Goal: Task Accomplishment & Management: Use online tool/utility

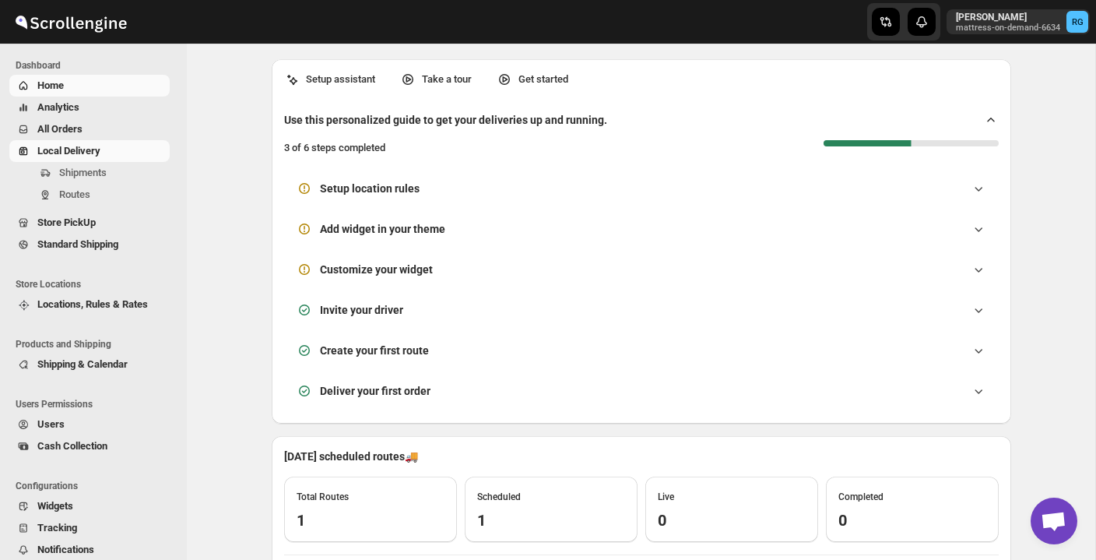
click at [111, 151] on span "Local Delivery" at bounding box center [101, 151] width 129 height 16
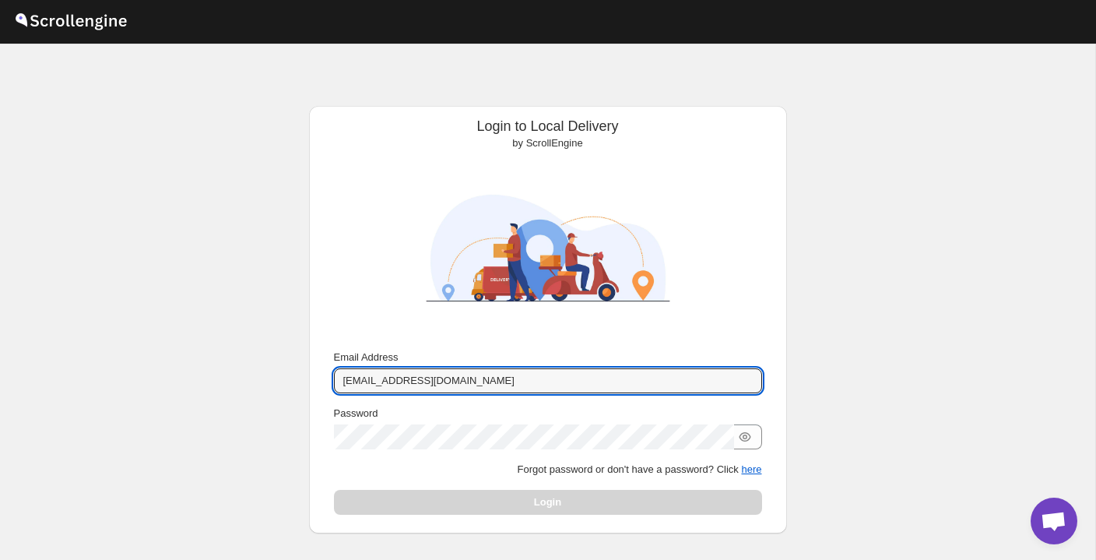
type input "r.gaminooo@gmail.com"
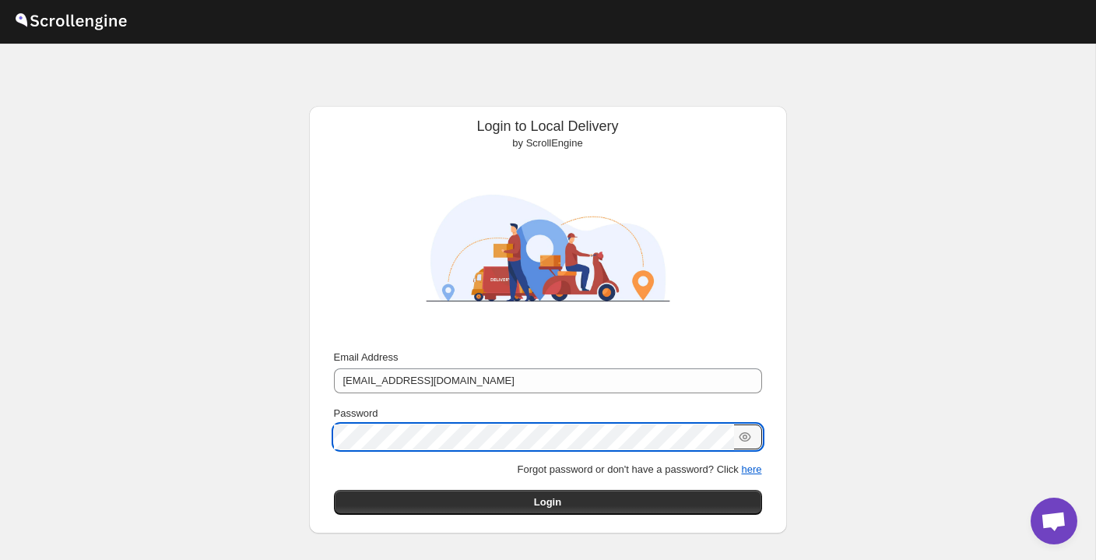
click at [354, 114] on button "Submit" at bounding box center [356, 114] width 44 height 16
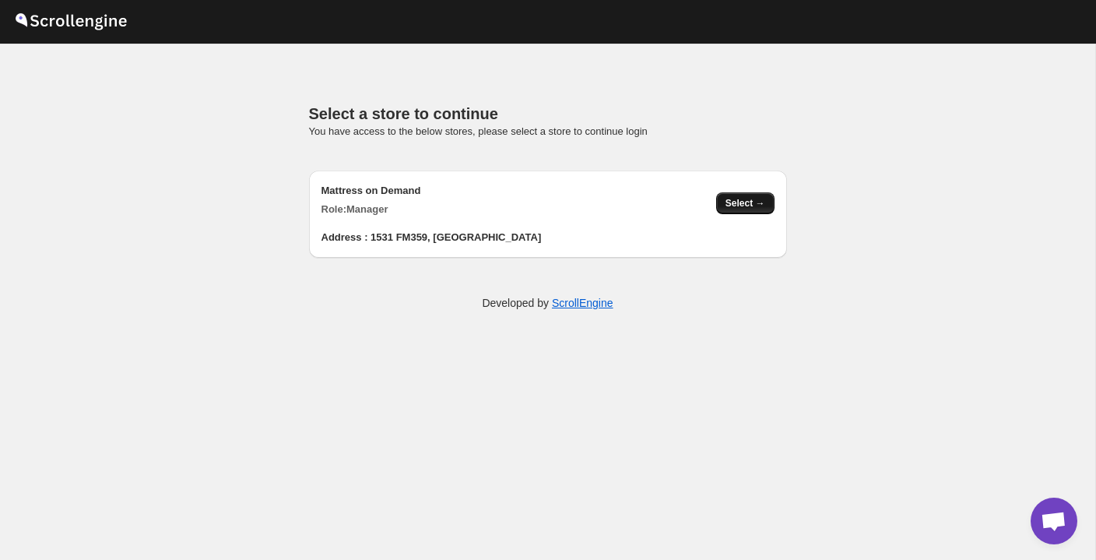
click at [769, 199] on button "Select →" at bounding box center [745, 203] width 58 height 22
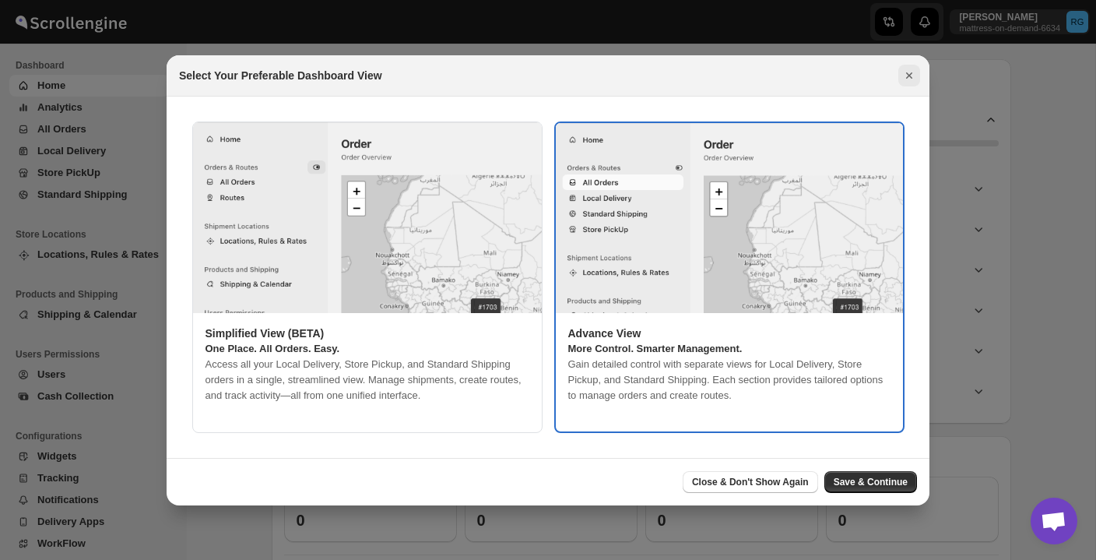
click at [908, 72] on icon "Close" at bounding box center [910, 76] width 16 height 16
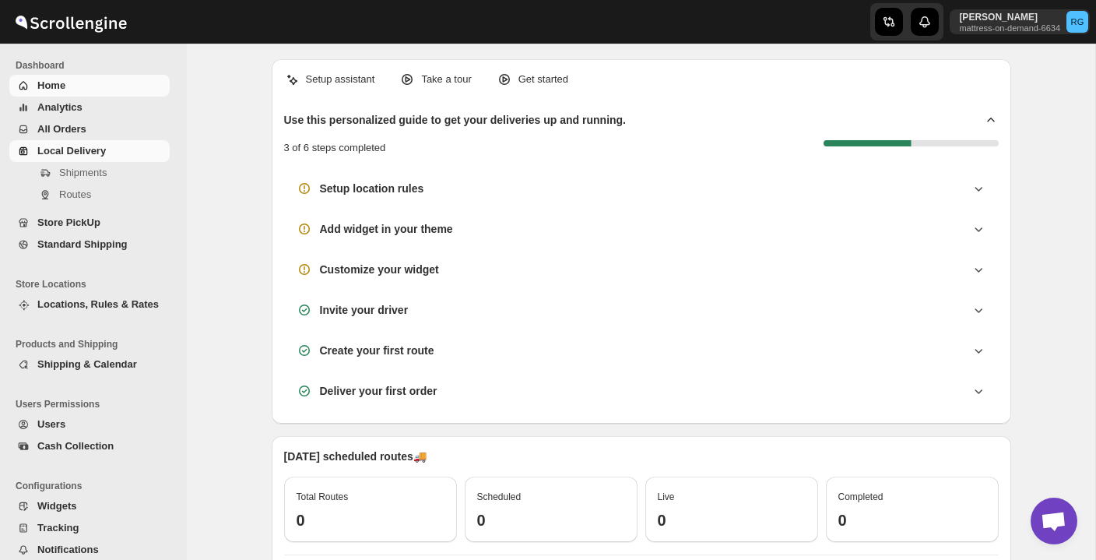
click at [69, 149] on span "Local Delivery" at bounding box center [71, 151] width 69 height 12
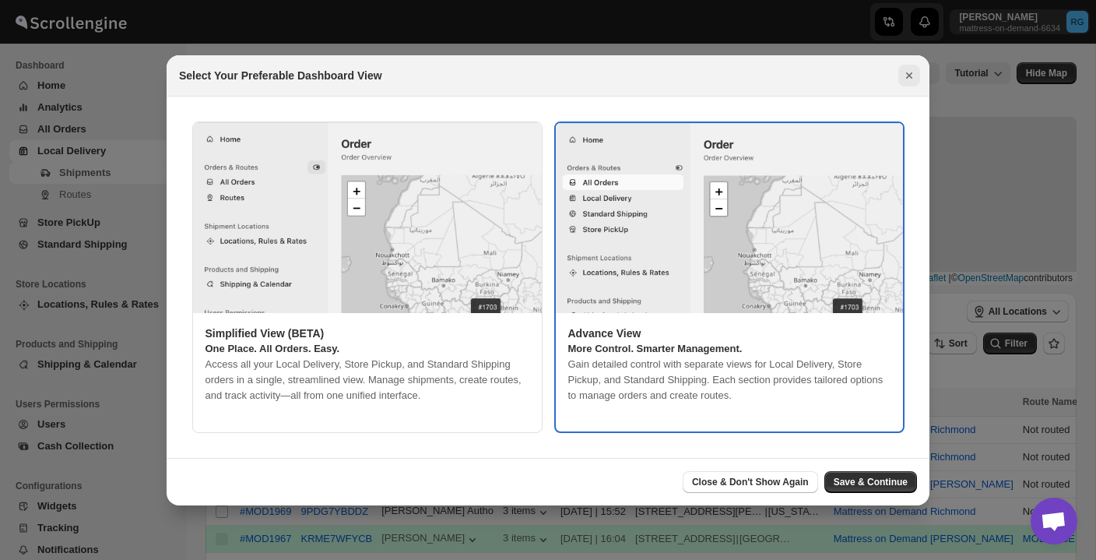
click at [909, 79] on icon "Close" at bounding box center [910, 76] width 16 height 16
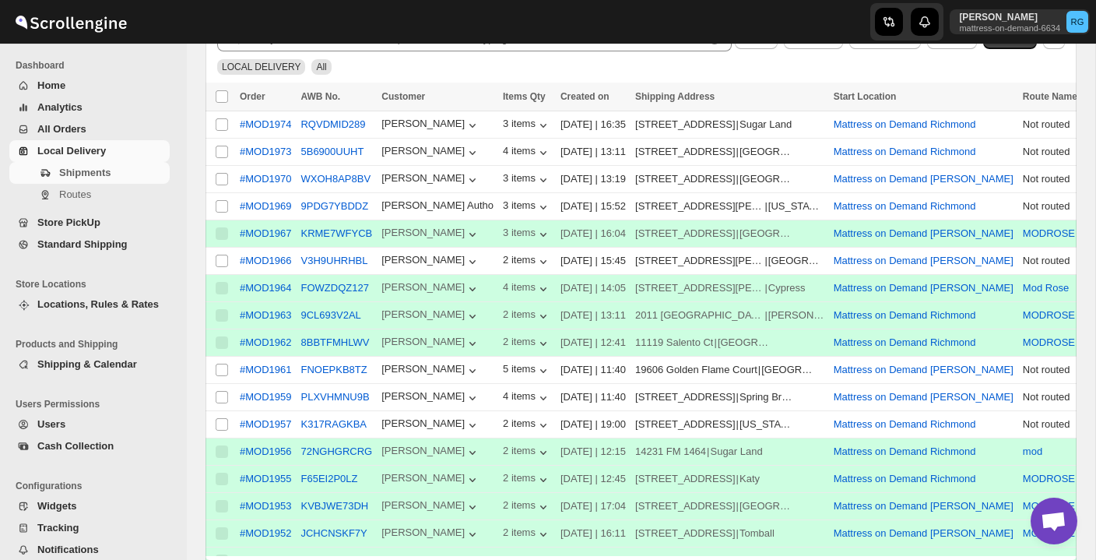
scroll to position [310, 0]
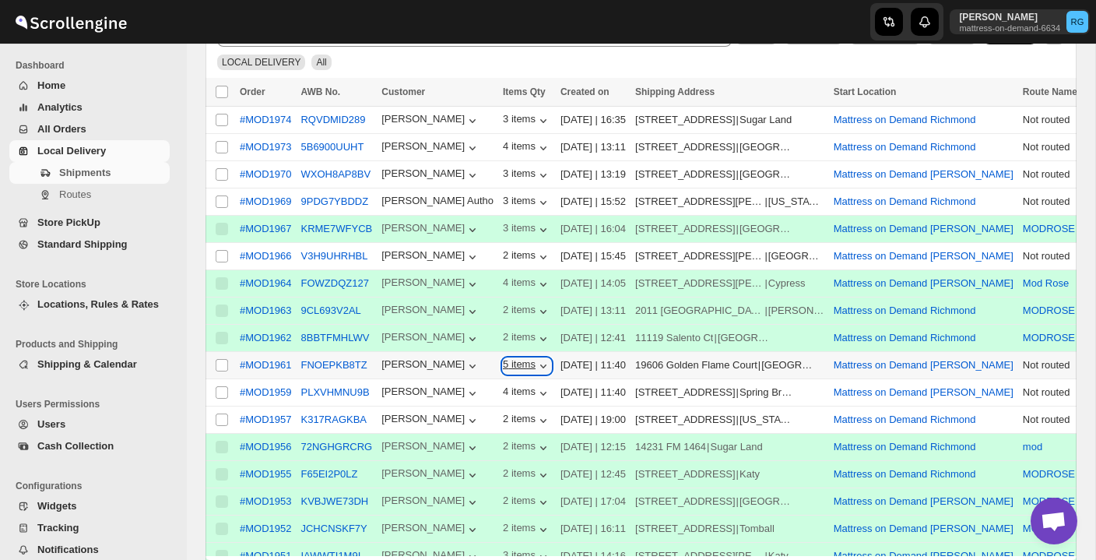
click at [509, 359] on div "5 items" at bounding box center [527, 366] width 48 height 16
click at [224, 364] on input "Select shipment" at bounding box center [222, 365] width 12 height 12
checkbox input "true"
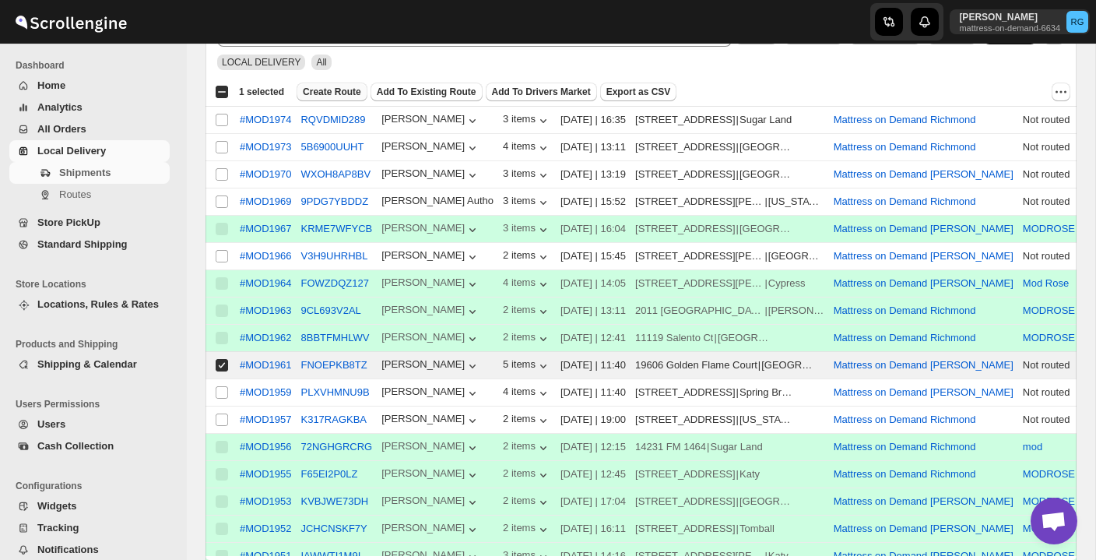
click at [344, 91] on span "Create Route" at bounding box center [332, 92] width 58 height 12
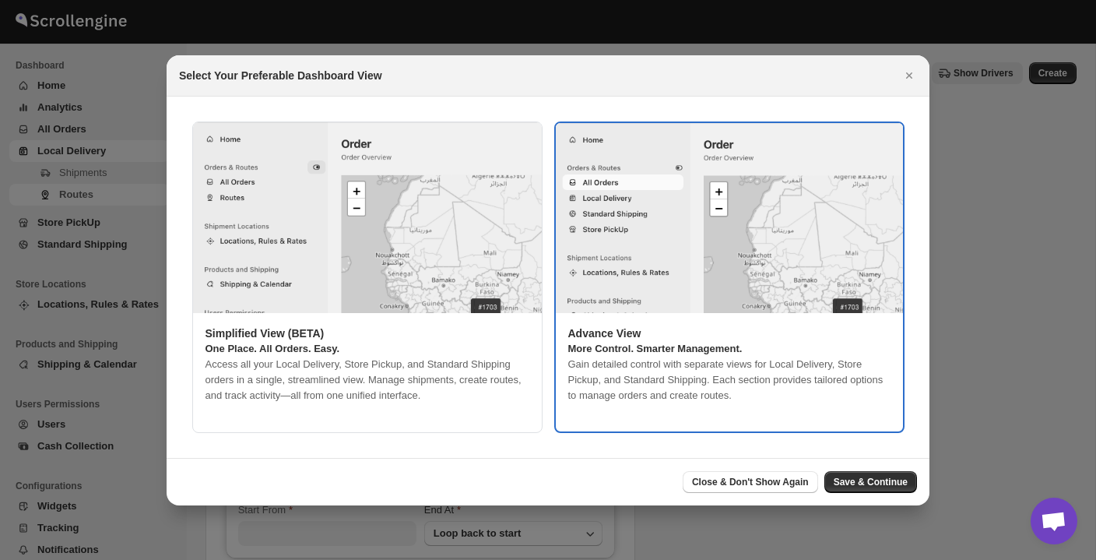
type input "Mattress on Demand Katy"
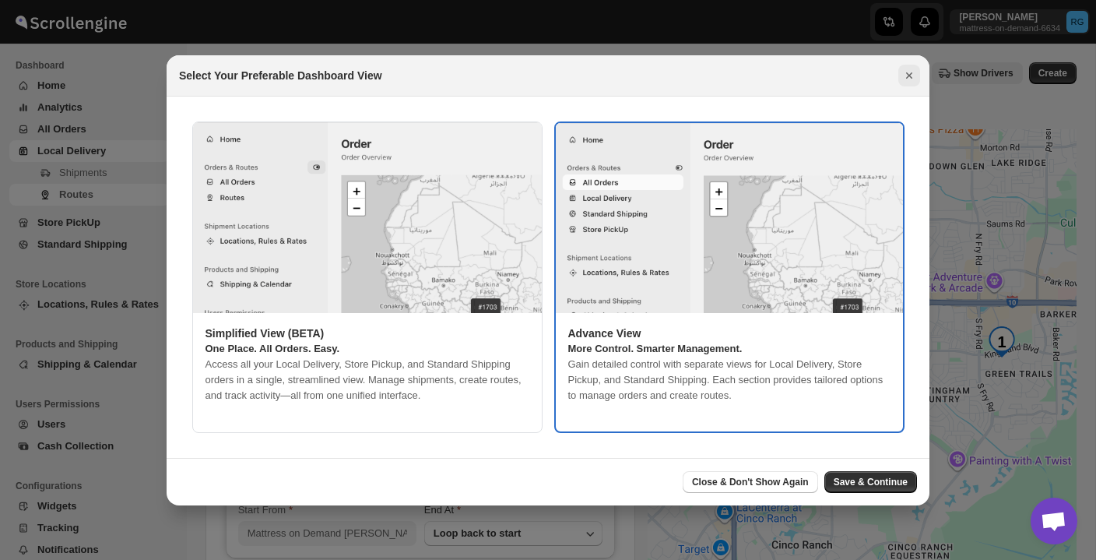
click at [907, 72] on icon "Close" at bounding box center [909, 75] width 6 height 6
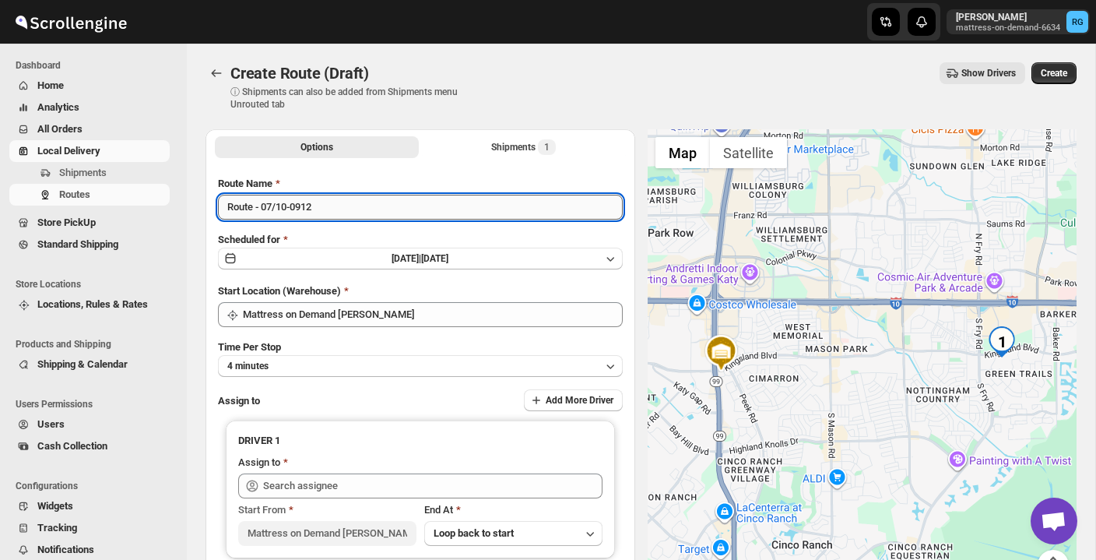
click at [494, 203] on input "Route - 07/10-0912" at bounding box center [420, 207] width 405 height 25
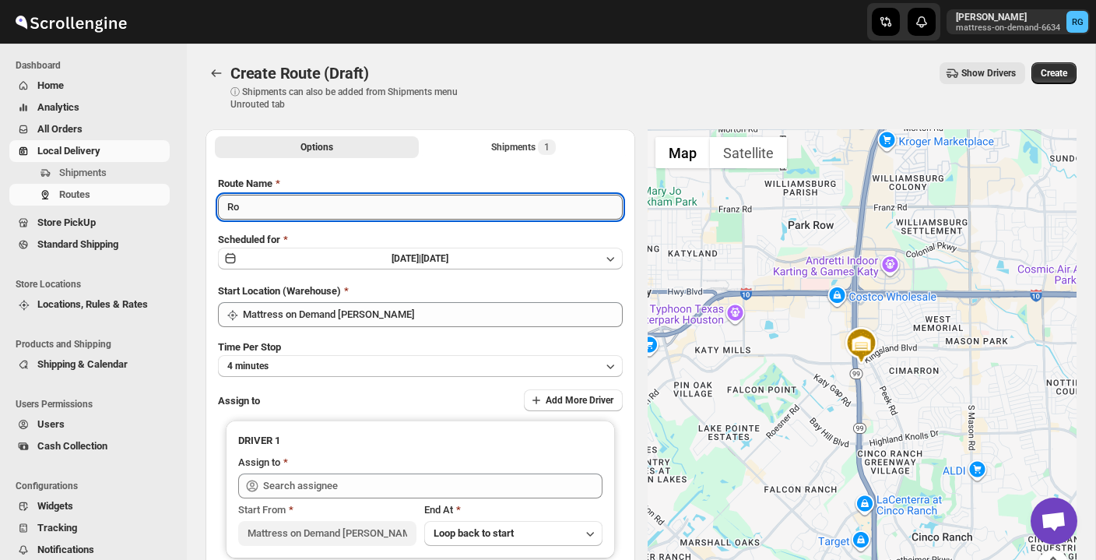
type input "R"
type input "MODROSE"
click at [403, 364] on button "4 minutes" at bounding box center [420, 366] width 405 height 22
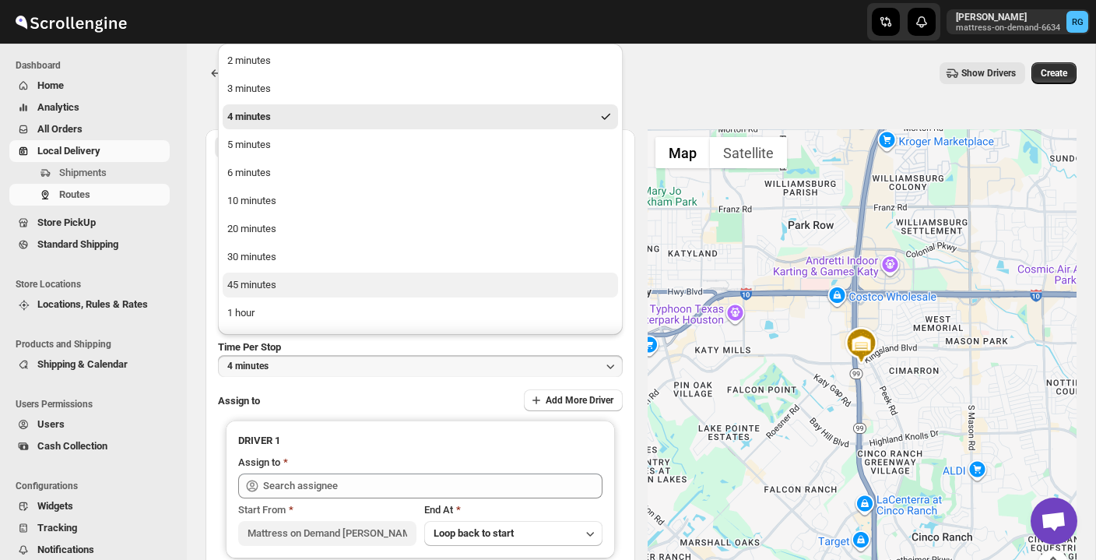
click at [400, 287] on button "45 minutes" at bounding box center [421, 285] width 396 height 25
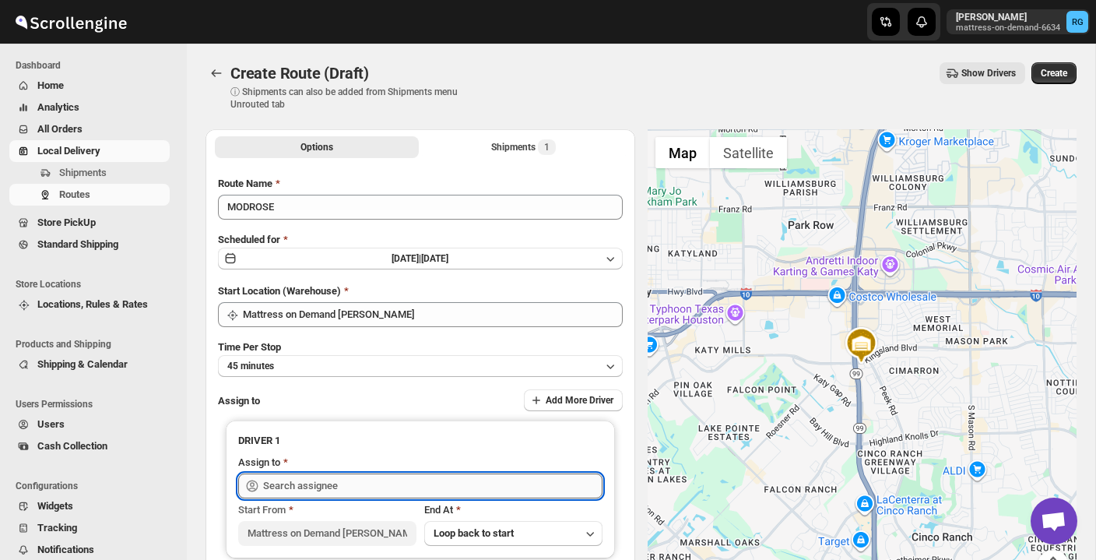
click at [371, 492] on input "text" at bounding box center [433, 485] width 340 height 25
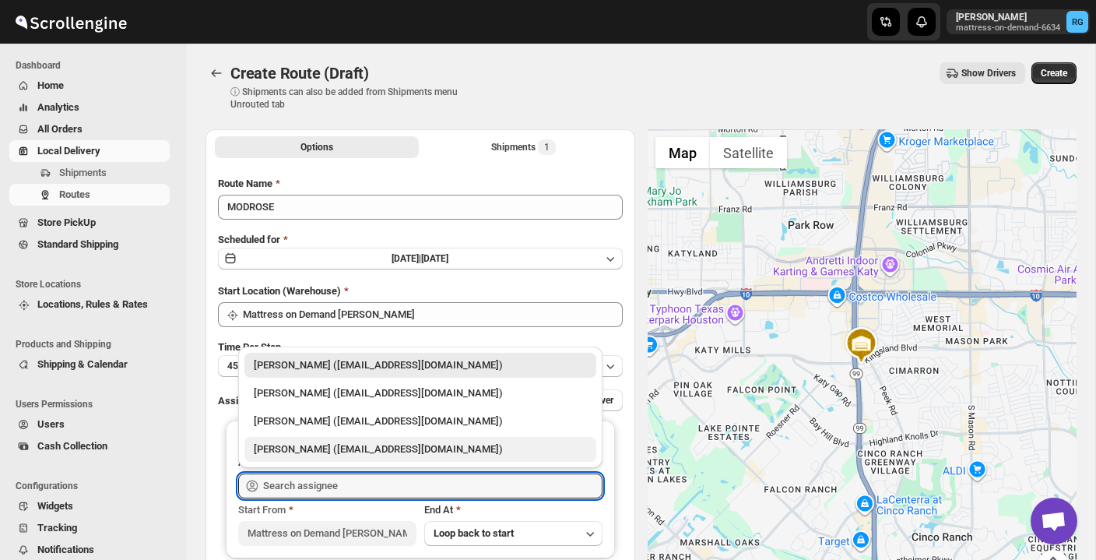
click at [378, 453] on div "Justin Lucas (justinlucas908@gmail.com)" at bounding box center [420, 450] width 333 height 16
type input "Justin Lucas (justinlucas908@gmail.com)"
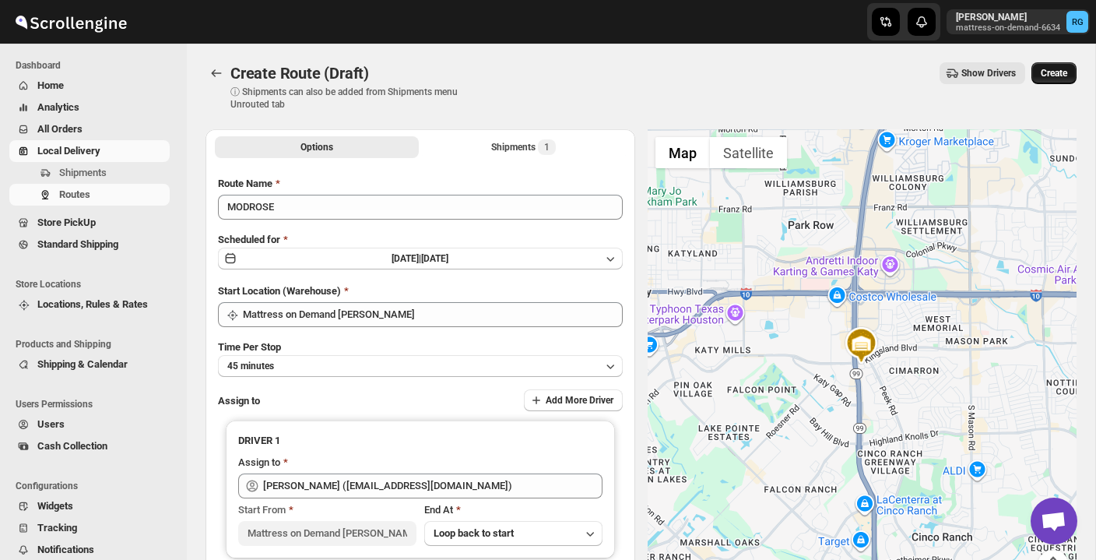
click at [1051, 73] on span "Create" at bounding box center [1054, 73] width 26 height 12
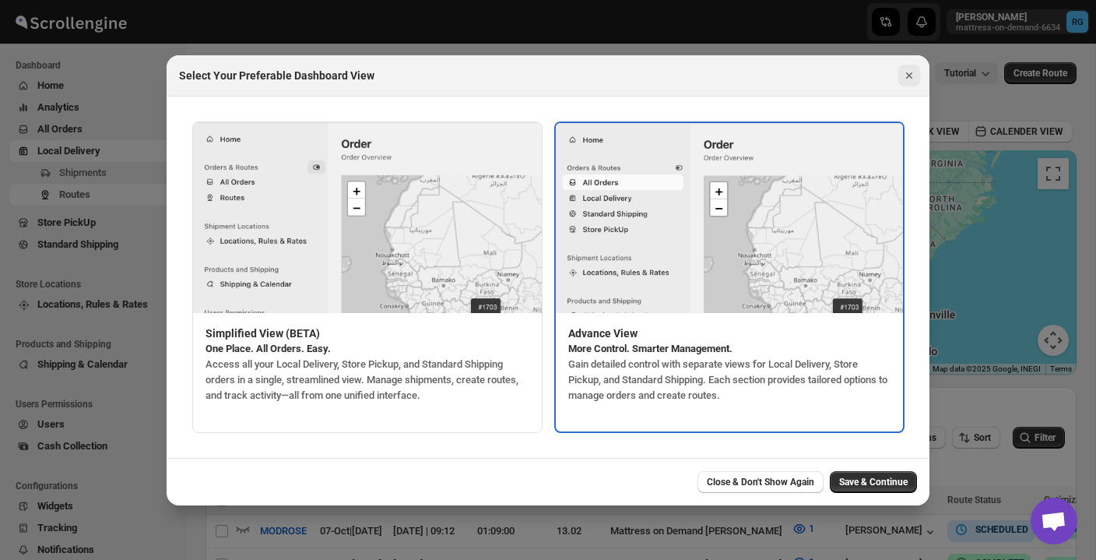
click at [911, 76] on icon "Close" at bounding box center [910, 76] width 16 height 16
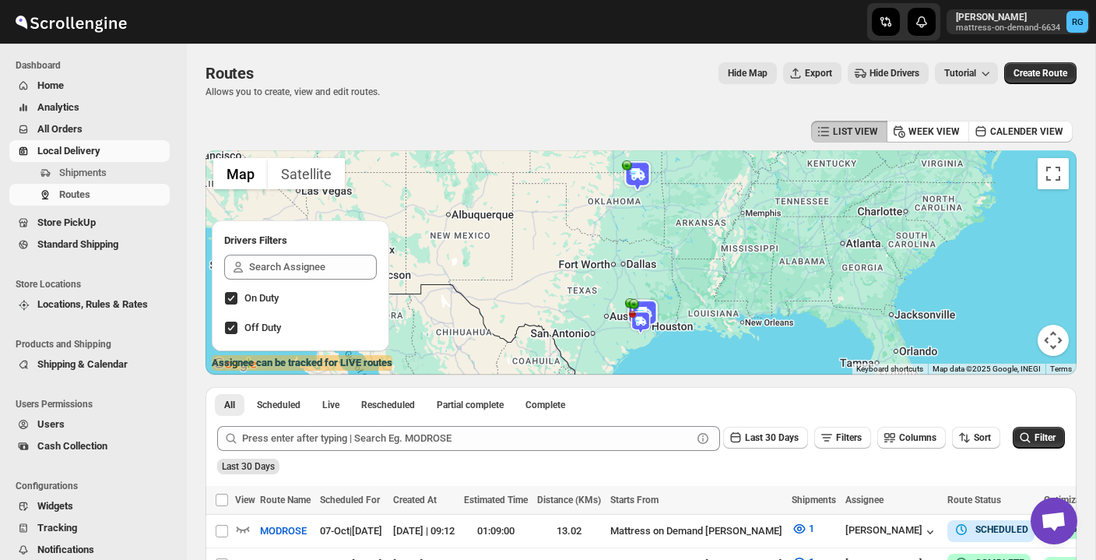
click at [96, 146] on span "Local Delivery" at bounding box center [68, 151] width 63 height 12
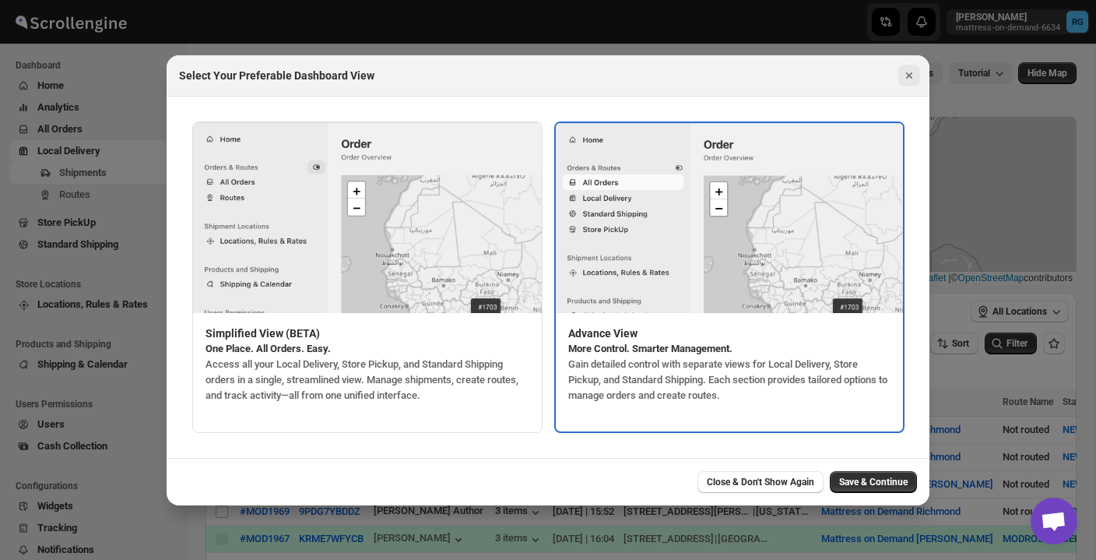
click at [908, 74] on icon "Close" at bounding box center [909, 75] width 6 height 6
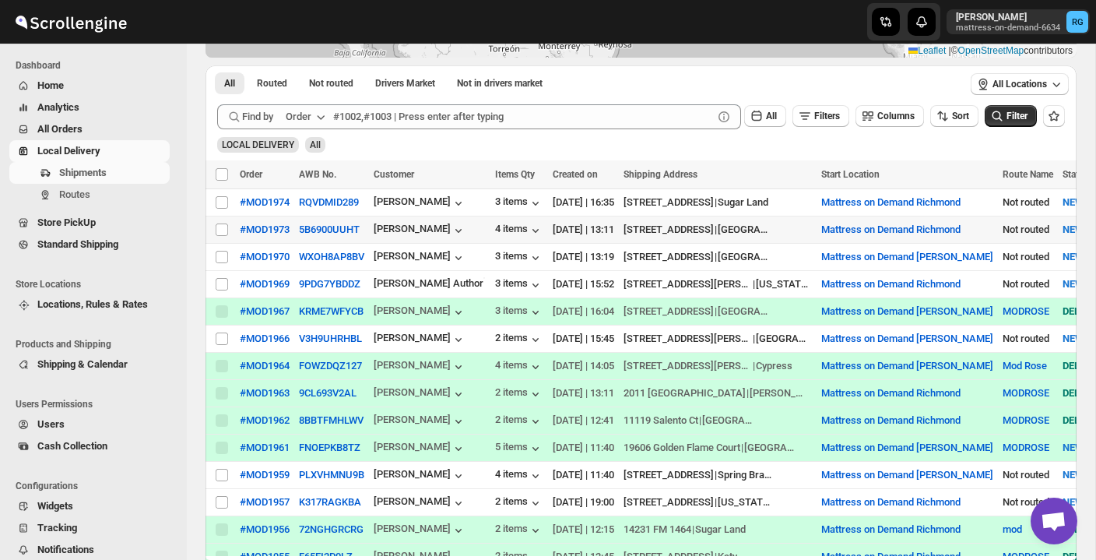
scroll to position [236, 0]
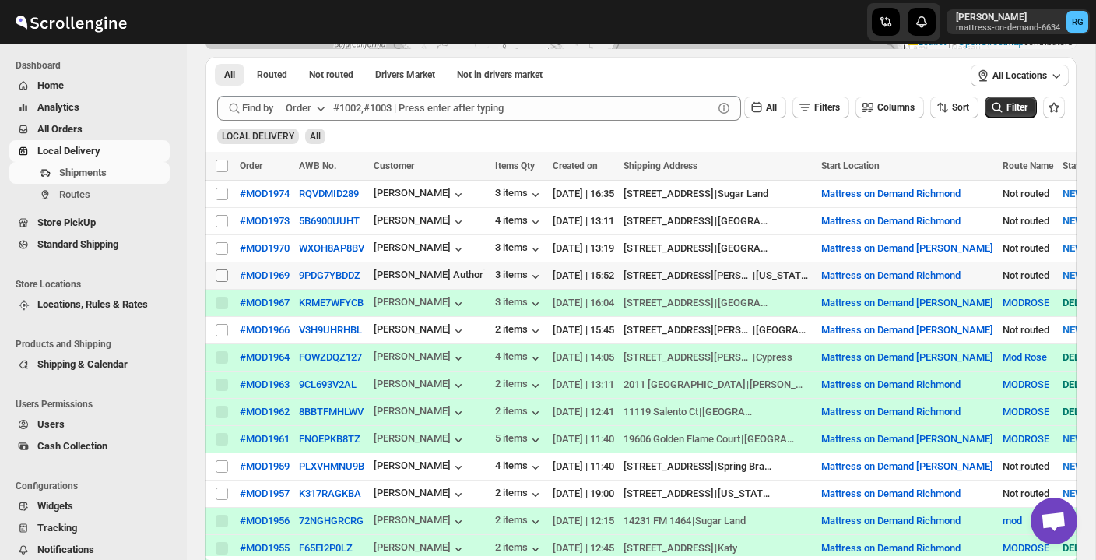
click at [222, 274] on input "Select shipment" at bounding box center [222, 275] width 12 height 12
checkbox input "true"
click at [331, 164] on span "Create Route" at bounding box center [327, 166] width 54 height 12
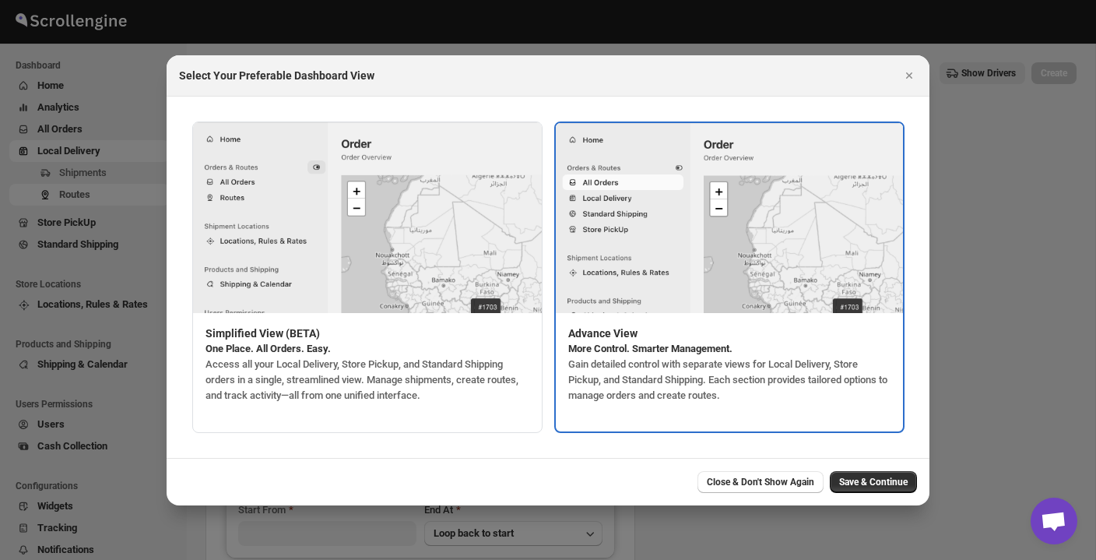
type input "Mattress on Demand Richmond"
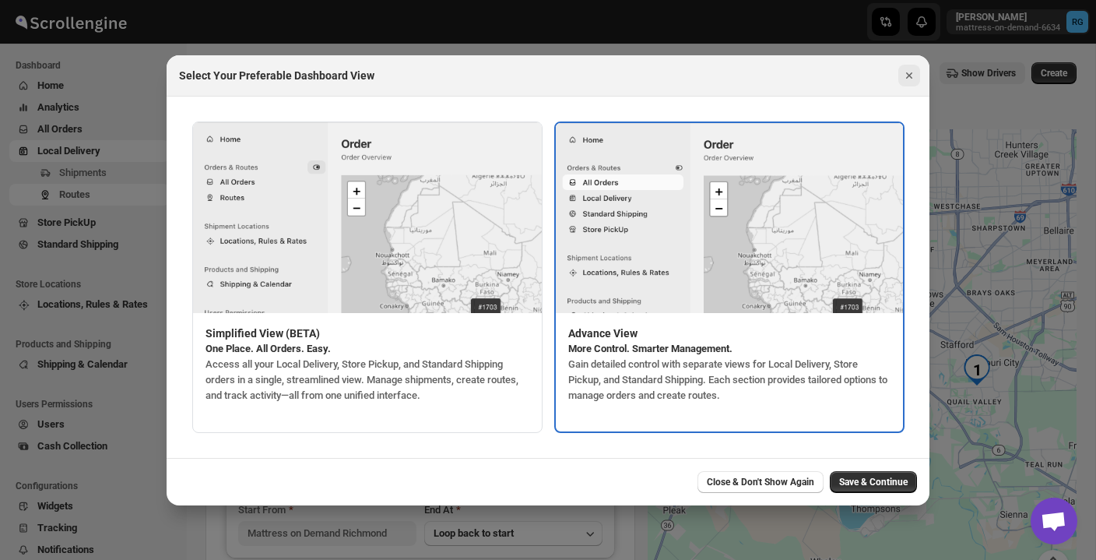
click at [913, 75] on icon "Close" at bounding box center [910, 76] width 16 height 16
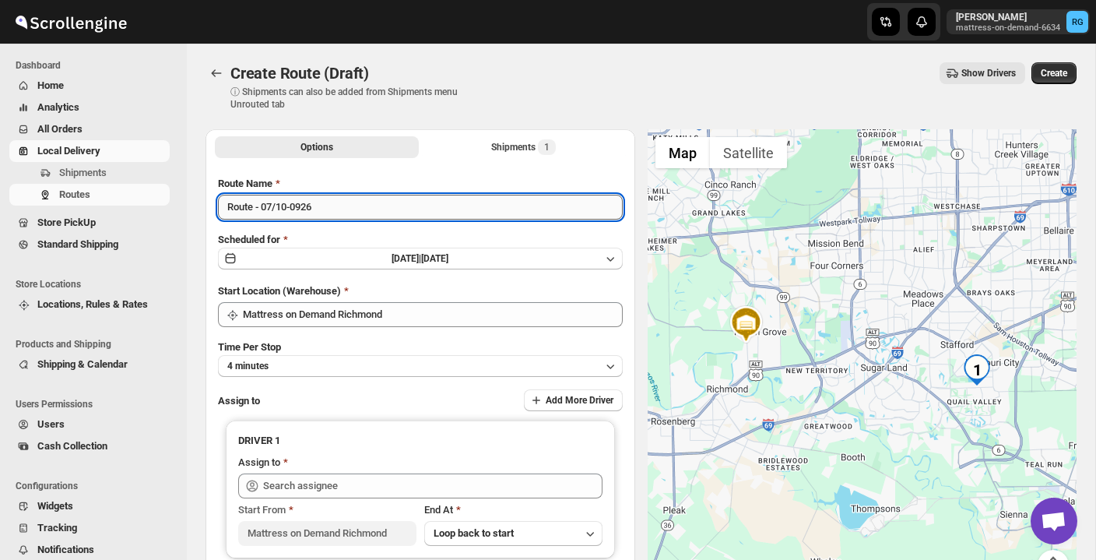
click at [392, 207] on input "Route - 07/10-0926" at bounding box center [420, 207] width 405 height 25
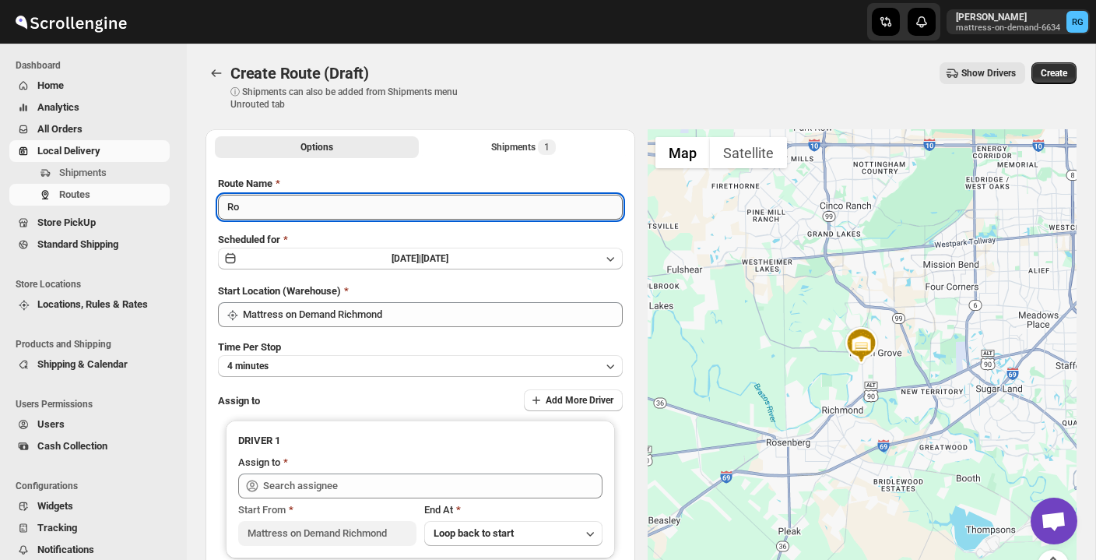
type input "R"
type input "MODROSE"
click at [352, 367] on button "4 minutes" at bounding box center [420, 366] width 405 height 22
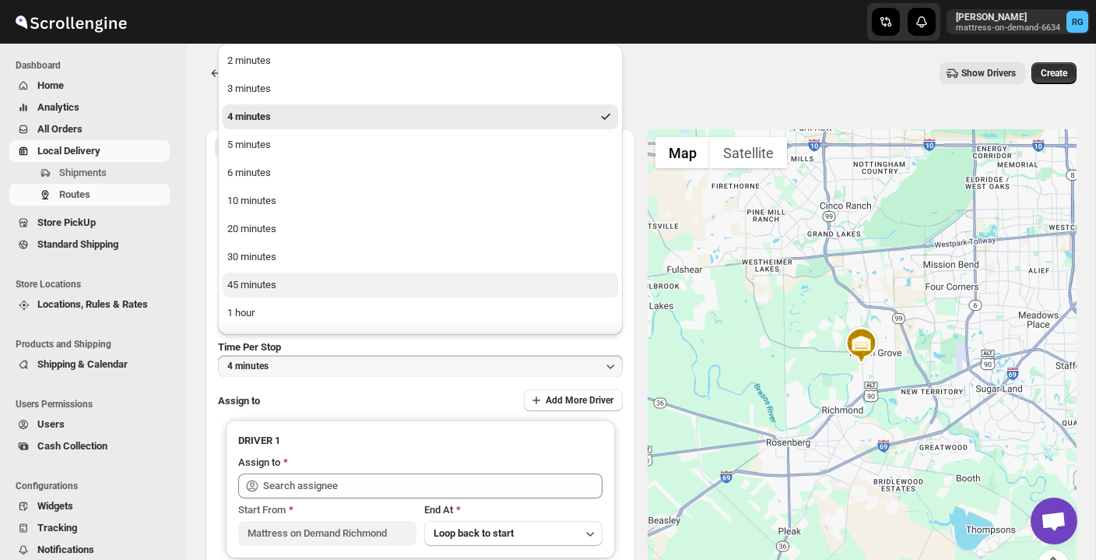
click at [364, 288] on button "45 minutes" at bounding box center [421, 285] width 396 height 25
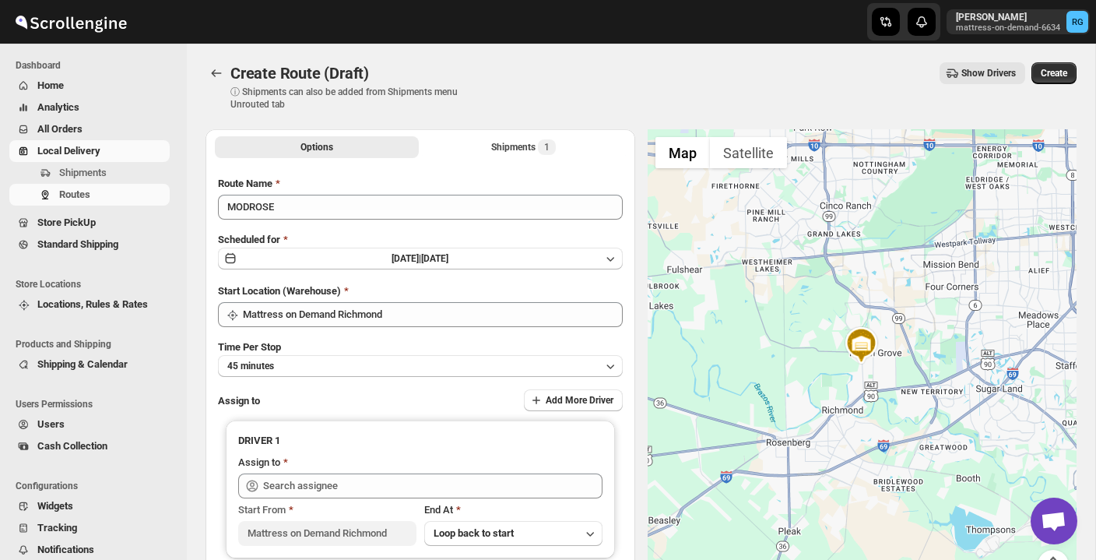
scroll to position [86, 0]
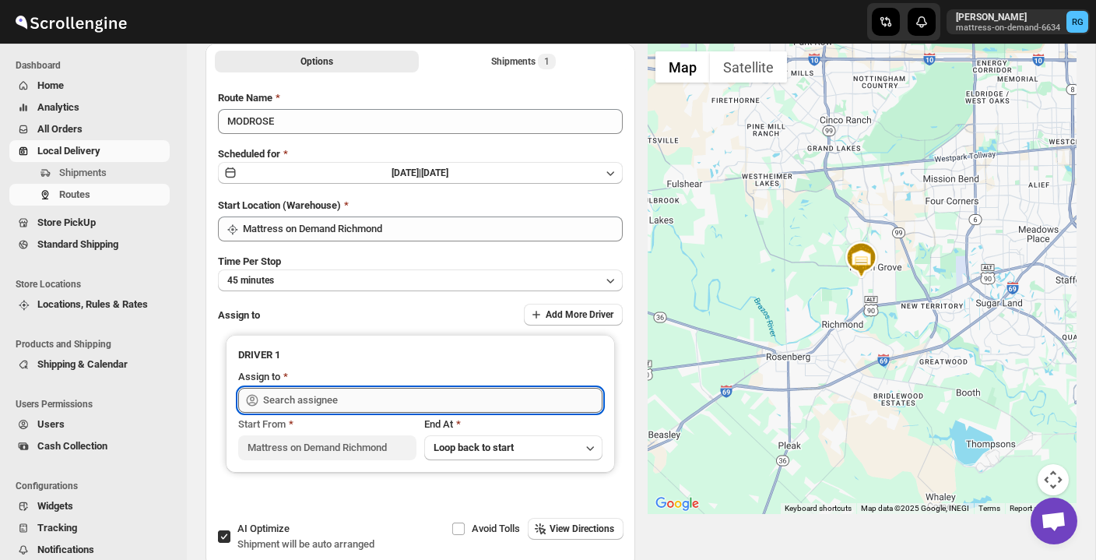
click at [361, 404] on input "text" at bounding box center [433, 400] width 340 height 25
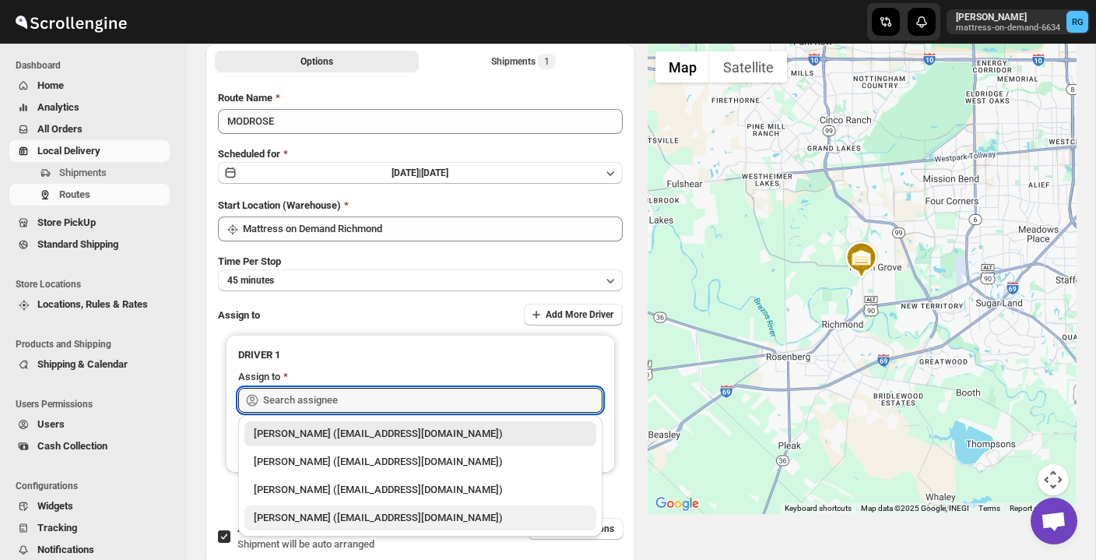
click at [357, 516] on div "Justin Lucas (justinlucas908@gmail.com)" at bounding box center [420, 518] width 333 height 16
type input "Justin Lucas (justinlucas908@gmail.com)"
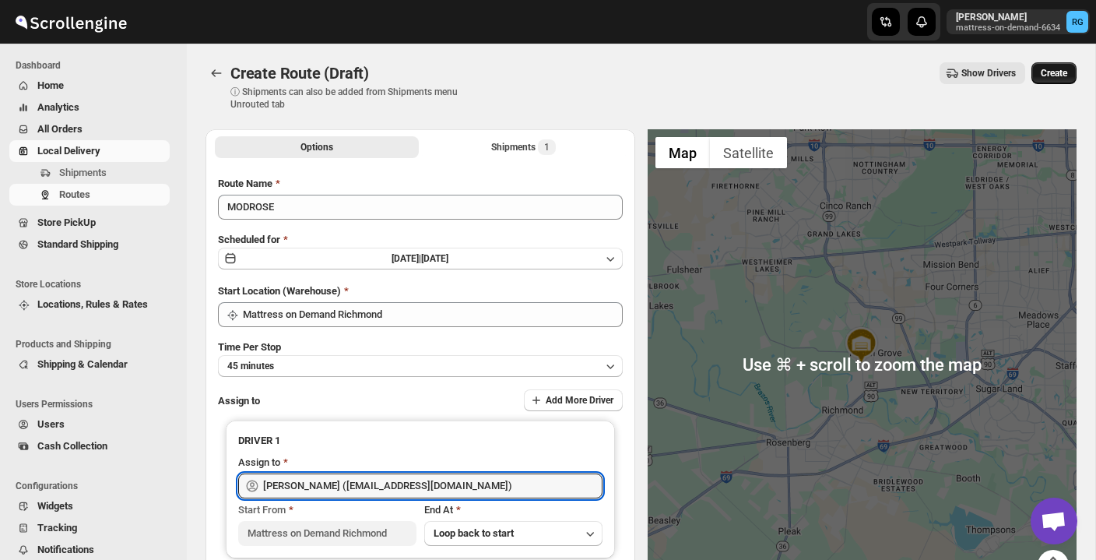
scroll to position [0, 0]
click at [1058, 68] on span "Create" at bounding box center [1054, 73] width 26 height 12
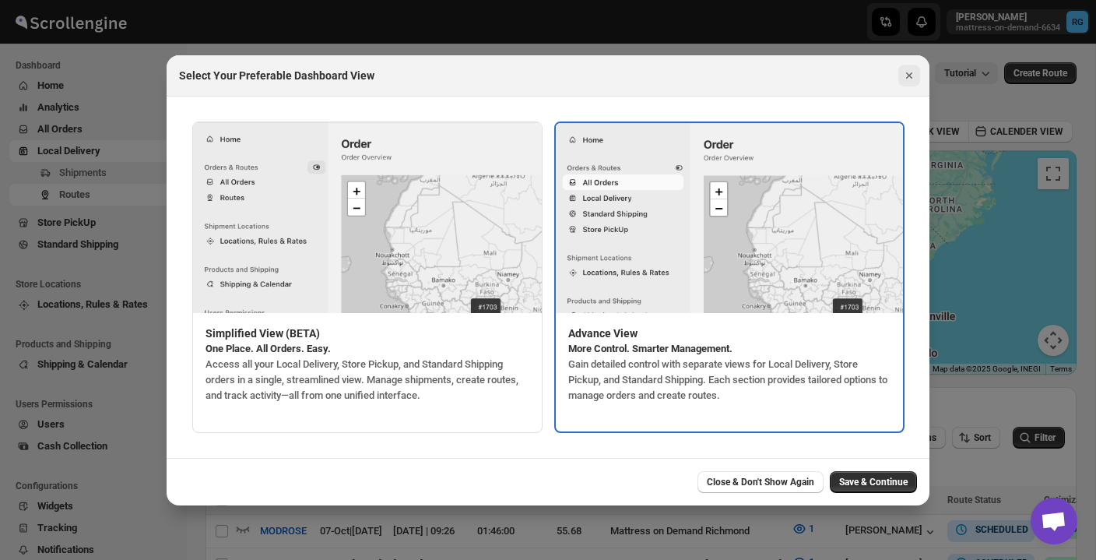
click at [912, 79] on icon "Close" at bounding box center [910, 76] width 16 height 16
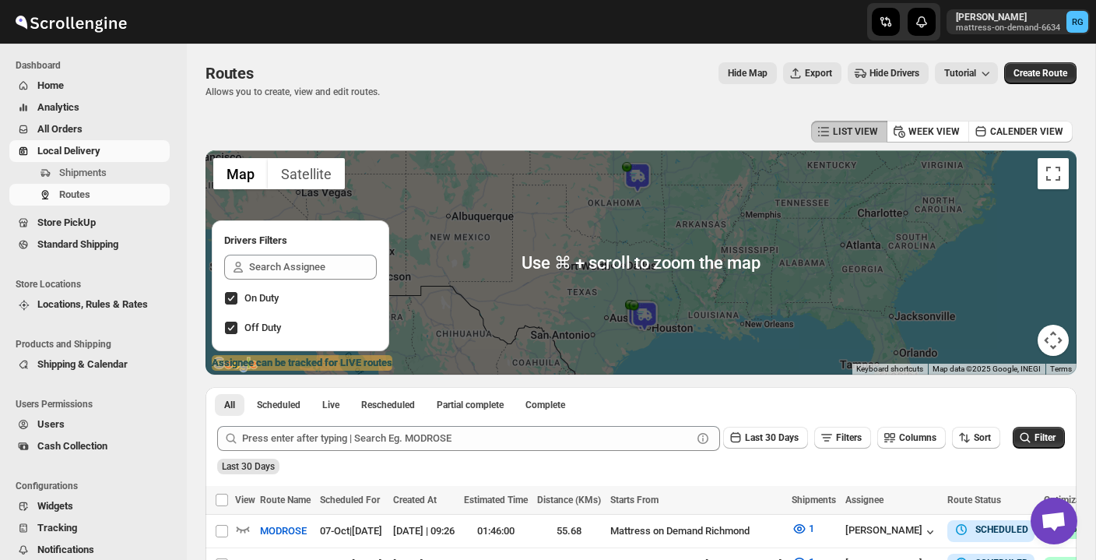
click at [442, 95] on div "Routes Allows you to create, view and edit routes. Hide Map Export Hide Drivers…" at bounding box center [641, 80] width 871 height 36
